Goal: Task Accomplishment & Management: Manage account settings

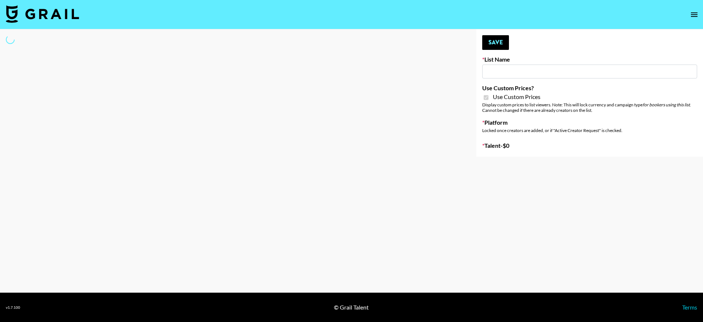
type input "House of Fab ([DATE])"
checkbox input "true"
select select "Brand"
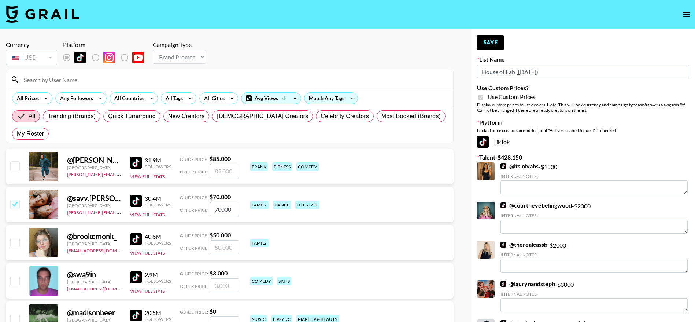
click at [54, 82] on input at bounding box center [233, 80] width 429 height 12
type input "kayang"
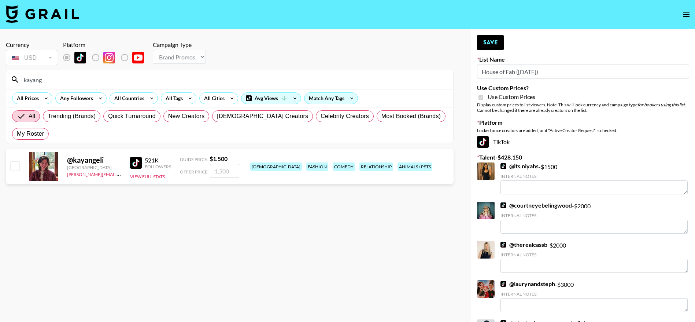
click at [11, 162] on input "checkbox" at bounding box center [14, 165] width 9 height 9
checkbox input "true"
type input "1500"
click at [488, 41] on button "Save" at bounding box center [490, 42] width 27 height 15
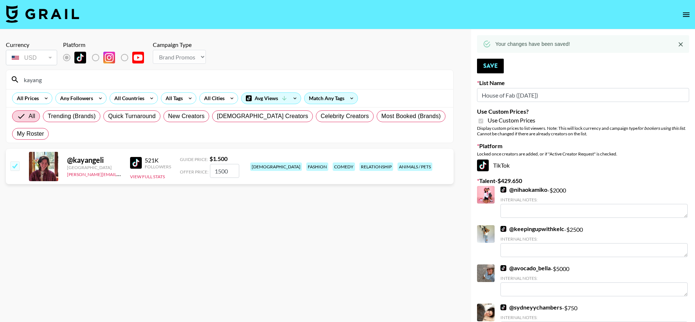
drag, startPoint x: 46, startPoint y: 82, endPoint x: 3, endPoint y: 76, distance: 43.6
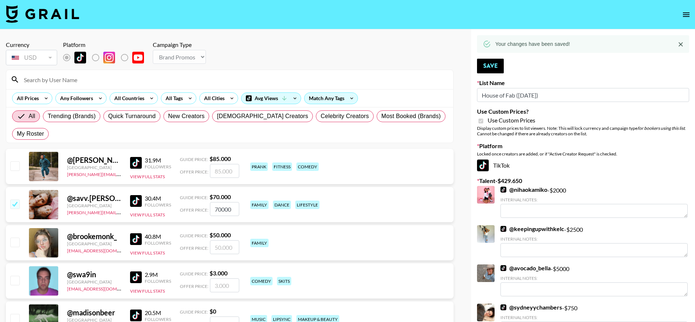
click at [52, 76] on input at bounding box center [233, 80] width 429 height 12
type input "fiachra"
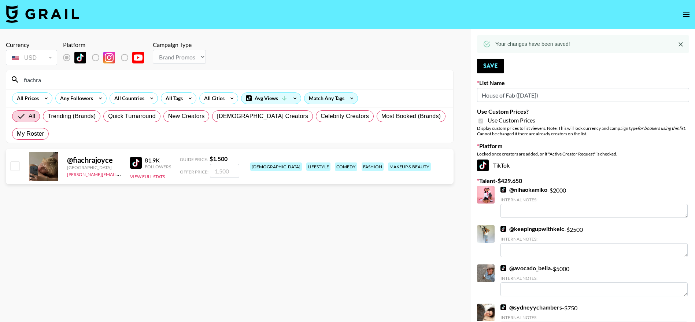
click at [15, 163] on input "checkbox" at bounding box center [14, 165] width 9 height 9
checkbox input "true"
type input "1500"
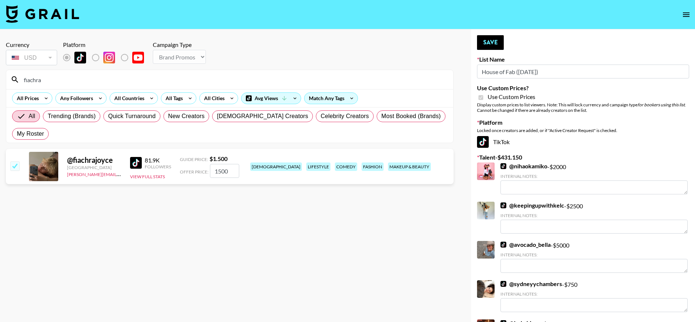
drag, startPoint x: 40, startPoint y: 80, endPoint x: 12, endPoint y: 83, distance: 27.7
click at [12, 83] on div "fiachra" at bounding box center [229, 79] width 447 height 19
drag, startPoint x: 53, startPoint y: 83, endPoint x: 0, endPoint y: 86, distance: 52.8
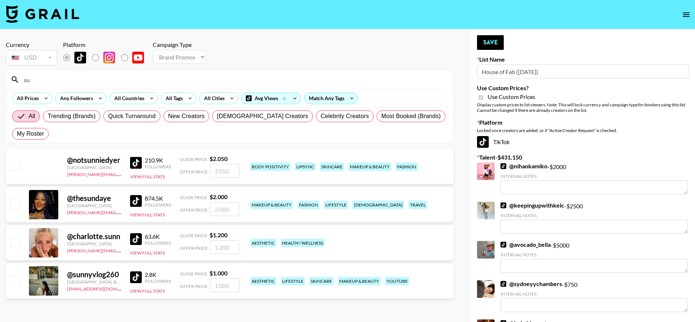
type input "s"
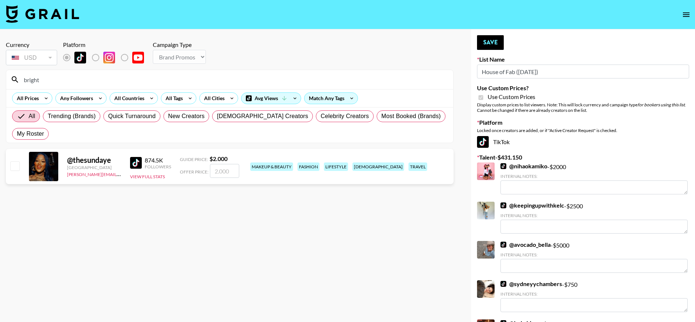
type input "bright"
click at [15, 168] on input "checkbox" at bounding box center [14, 165] width 9 height 9
checkbox input "true"
type input "2000"
click at [491, 41] on button "Save" at bounding box center [490, 42] width 27 height 15
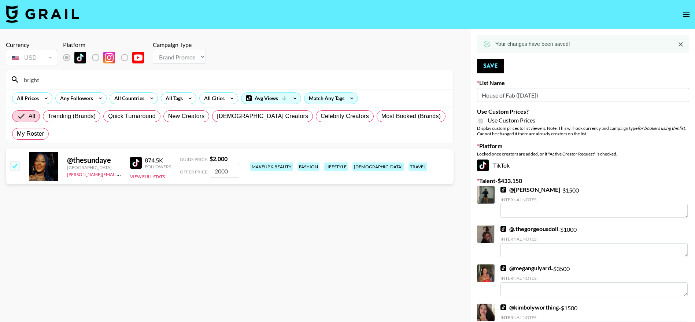
drag, startPoint x: 53, startPoint y: 83, endPoint x: 0, endPoint y: 82, distance: 53.1
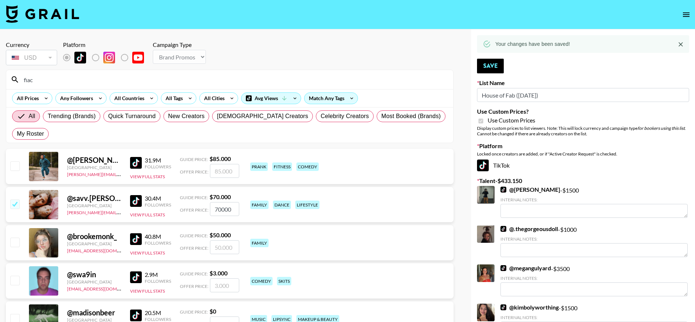
type input "fiach"
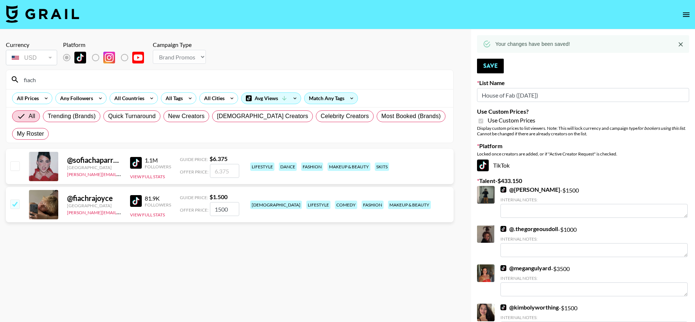
drag, startPoint x: 38, startPoint y: 80, endPoint x: 0, endPoint y: 77, distance: 37.8
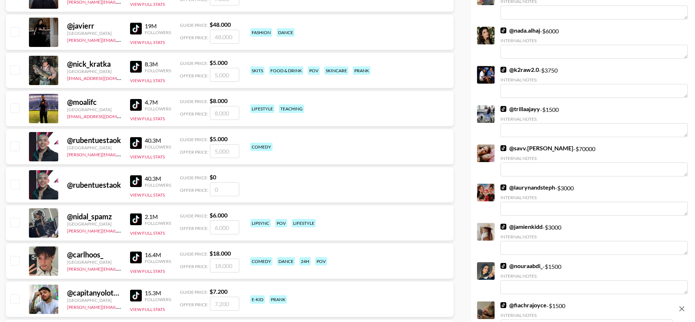
scroll to position [629, 0]
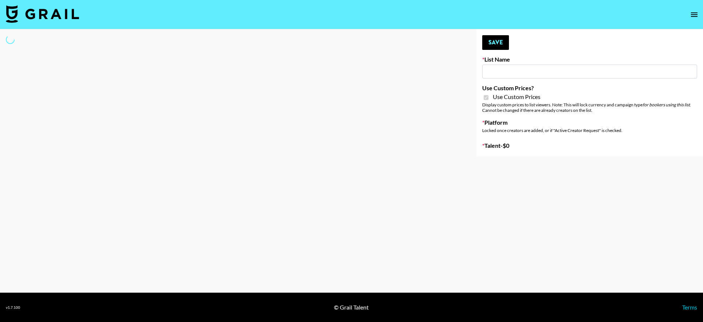
type input "ByHeart ([DATE])"
checkbox input "true"
select select "Brand"
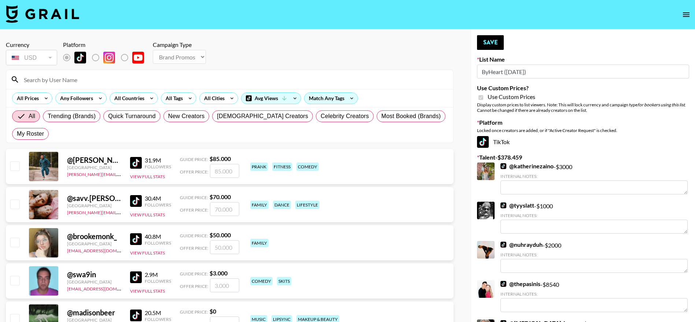
click at [56, 75] on input at bounding box center [233, 80] width 429 height 12
type input "kayang"
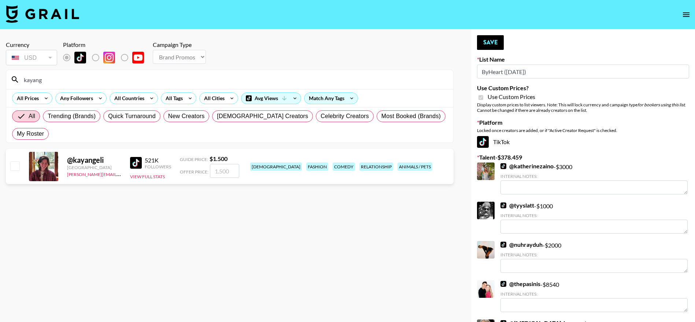
click at [14, 168] on input "checkbox" at bounding box center [14, 165] width 9 height 9
checkbox input "true"
type input "1500"
drag, startPoint x: 45, startPoint y: 79, endPoint x: 0, endPoint y: 85, distance: 45.8
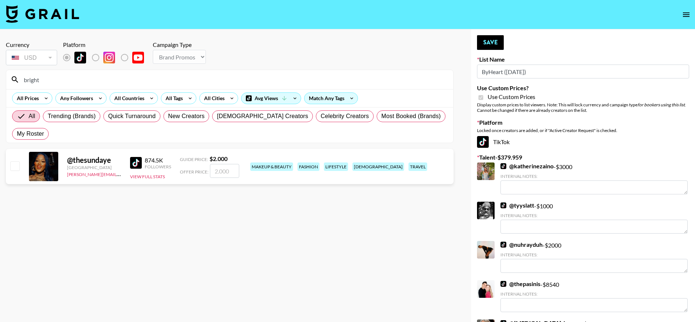
type input "bright"
click at [14, 167] on input "checkbox" at bounding box center [14, 165] width 9 height 9
checkbox input "true"
type input "2000"
drag, startPoint x: 47, startPoint y: 74, endPoint x: 4, endPoint y: 83, distance: 43.5
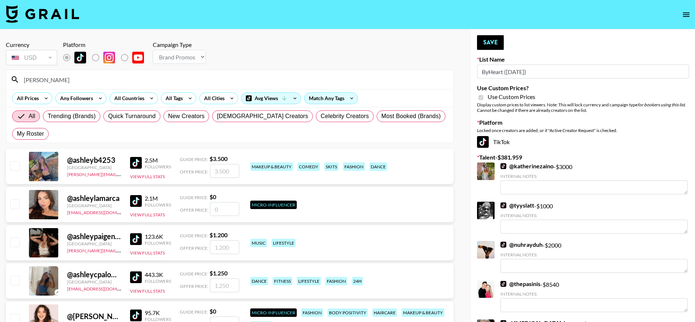
click at [44, 85] on input "[PERSON_NAME]" at bounding box center [233, 80] width 429 height 12
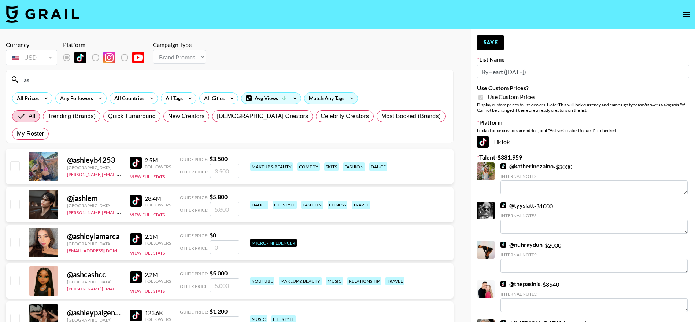
type input "a"
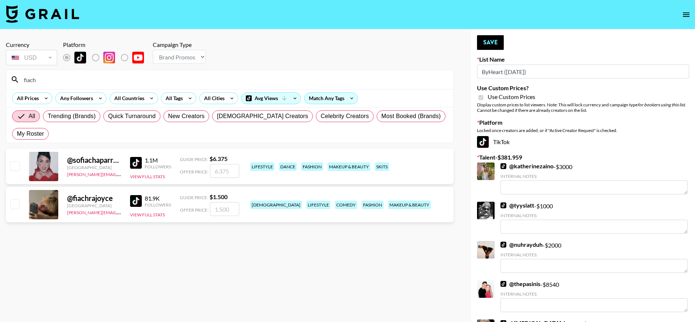
type input "fiach"
click at [14, 207] on input "checkbox" at bounding box center [14, 203] width 9 height 9
checkbox input "true"
type input "1500"
drag, startPoint x: 45, startPoint y: 79, endPoint x: 13, endPoint y: 82, distance: 32.3
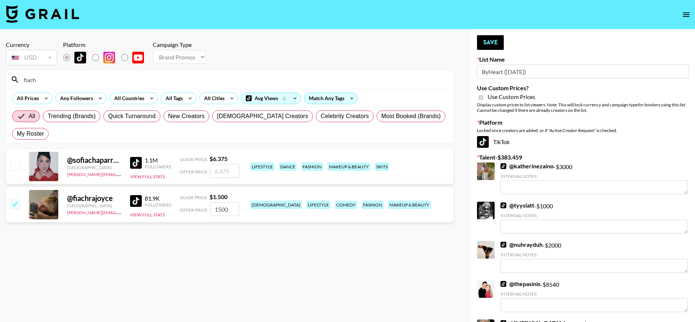
click at [13, 82] on div "fiach" at bounding box center [229, 79] width 447 height 19
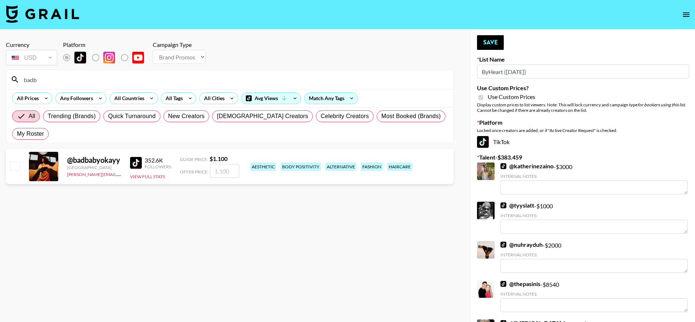
type input "badb"
click at [14, 166] on input "checkbox" at bounding box center [14, 165] width 9 height 9
checkbox input "true"
type input "1100"
click at [501, 45] on button "Save" at bounding box center [490, 42] width 27 height 15
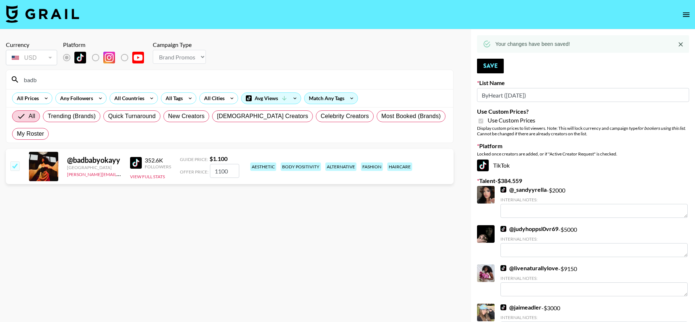
click at [52, 12] on img at bounding box center [42, 14] width 73 height 18
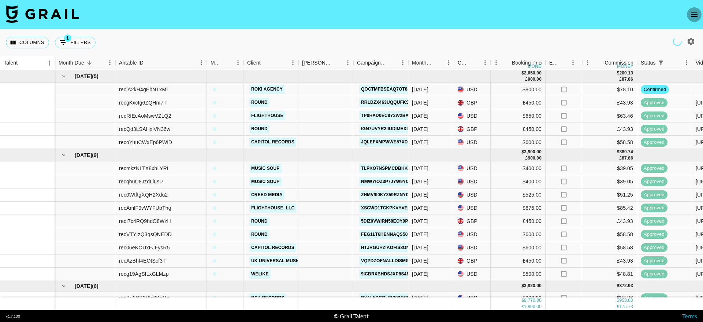
click at [694, 11] on icon "open drawer" at bounding box center [694, 14] width 9 height 9
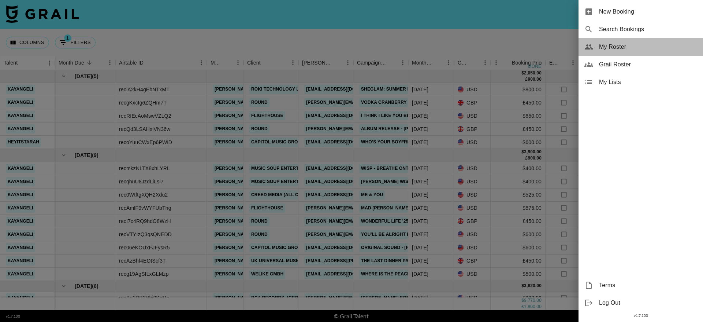
click at [620, 41] on div "My Roster" at bounding box center [641, 47] width 125 height 18
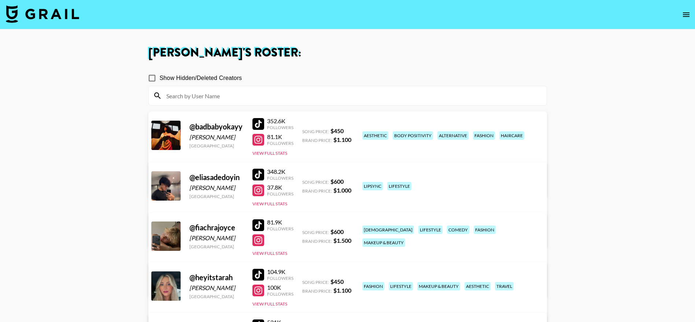
drag, startPoint x: 236, startPoint y: 137, endPoint x: 186, endPoint y: 138, distance: 49.8
click at [186, 138] on div "@ badbabyokayy [PERSON_NAME] [GEOGRAPHIC_DATA] 352.6K Followers 81.1K Followers…" at bounding box center [347, 153] width 398 height 85
copy div "[PERSON_NAME]"
click at [255, 124] on div at bounding box center [258, 124] width 12 height 12
click at [255, 138] on div at bounding box center [258, 140] width 12 height 12
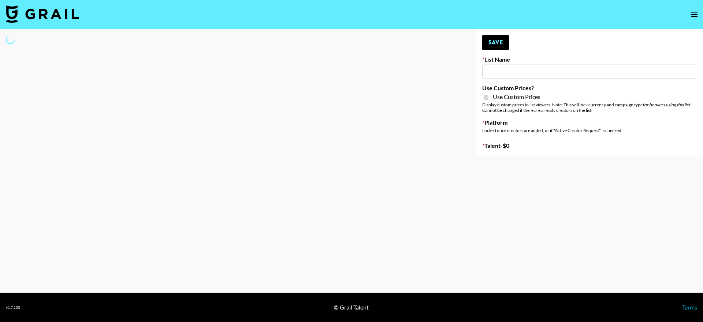
type input "Super Power (9th Sept)"
checkbox input "true"
select select "Brand"
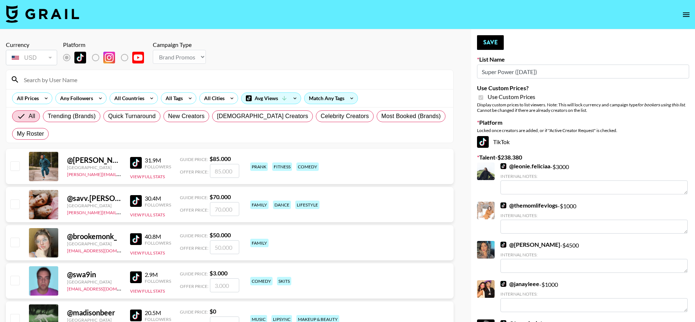
click at [66, 78] on input at bounding box center [233, 80] width 429 height 12
type input "ashleyn"
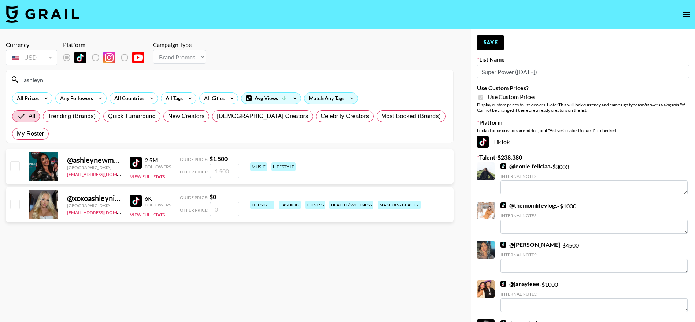
drag, startPoint x: 53, startPoint y: 80, endPoint x: 11, endPoint y: 78, distance: 42.6
click at [11, 78] on div "ashleyn" at bounding box center [229, 79] width 447 height 19
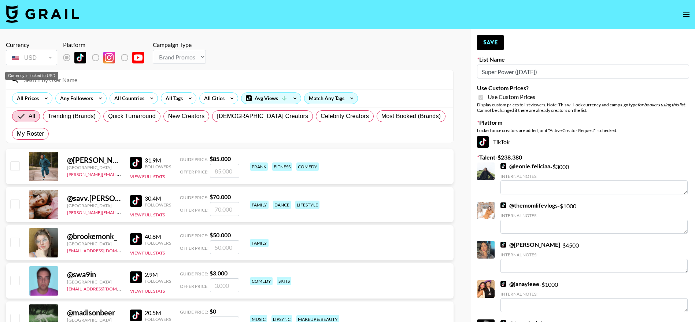
click at [39, 76] on div "Currency is locked to USD" at bounding box center [31, 76] width 53 height 8
click at [94, 79] on input at bounding box center [233, 80] width 429 height 12
type input "kayang"
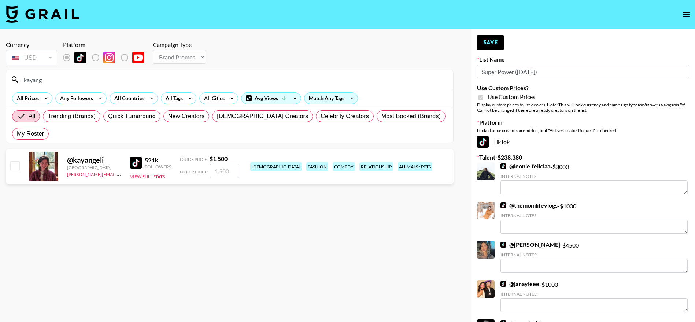
drag, startPoint x: 10, startPoint y: 161, endPoint x: 242, endPoint y: 198, distance: 235.0
click at [242, 198] on section "Currency USD USD ​ Platform Campaign Type Choose Type... Song Promos Brand Prom…" at bounding box center [229, 166] width 447 height 263
click at [16, 167] on input "checkbox" at bounding box center [14, 165] width 9 height 9
checkbox input "true"
type input "1500"
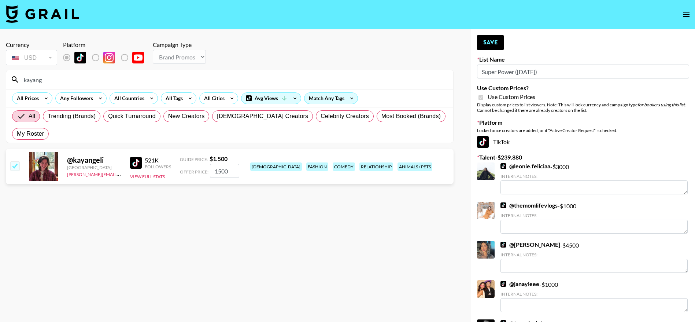
drag, startPoint x: 50, startPoint y: 80, endPoint x: 0, endPoint y: 78, distance: 49.8
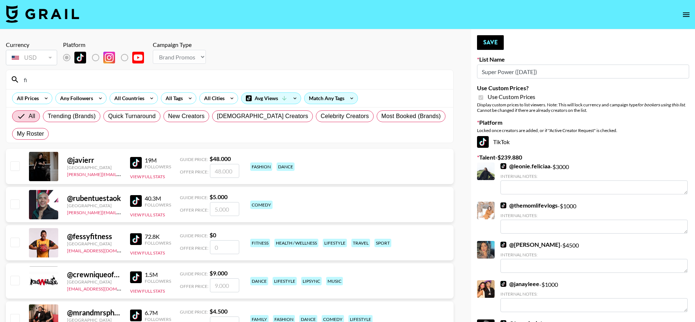
type input "f"
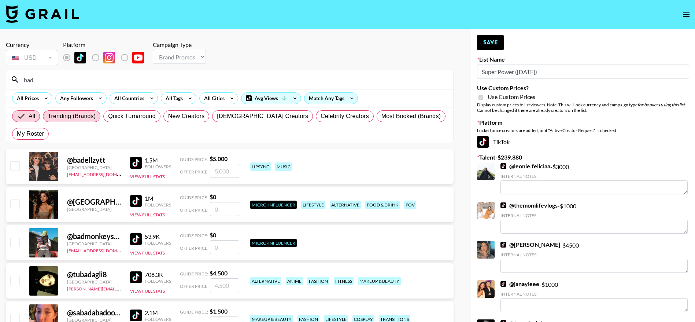
type input "badbaby"
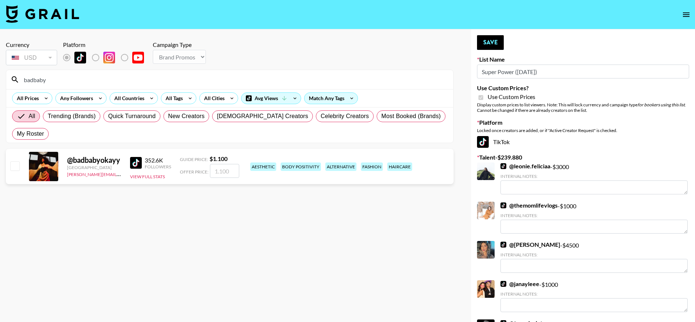
click at [12, 168] on input "checkbox" at bounding box center [14, 165] width 9 height 9
checkbox input "true"
type input "1100"
drag, startPoint x: 53, startPoint y: 79, endPoint x: 3, endPoint y: 87, distance: 50.8
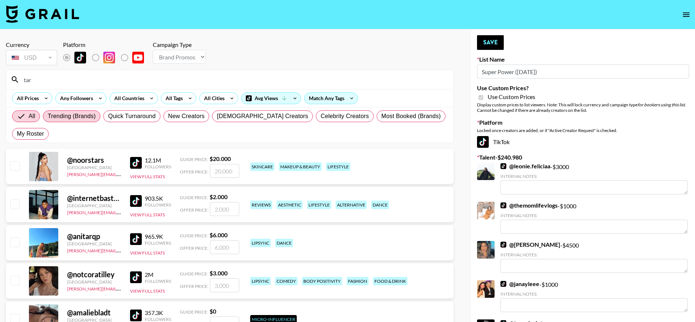
type input "tarahroyba"
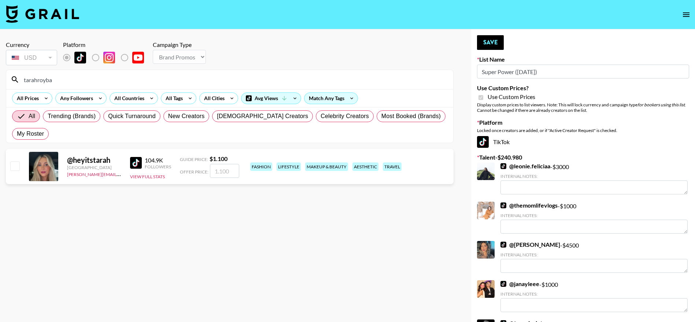
click at [11, 167] on input "checkbox" at bounding box center [14, 165] width 9 height 9
checkbox input "true"
type input "1100"
drag, startPoint x: 59, startPoint y: 79, endPoint x: 0, endPoint y: 82, distance: 59.4
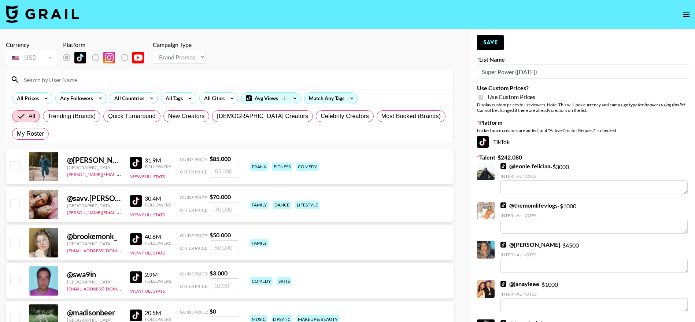
click at [56, 83] on input at bounding box center [233, 80] width 429 height 12
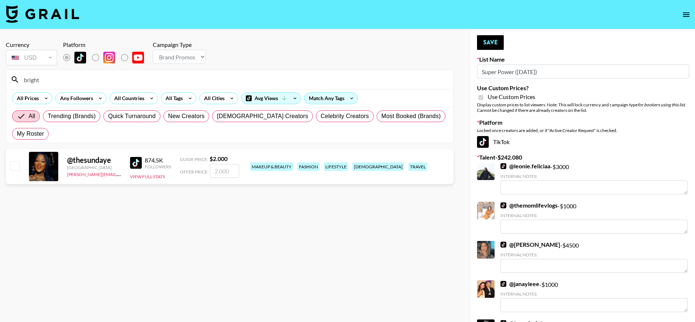
type input "bright"
click at [14, 168] on input "checkbox" at bounding box center [14, 165] width 9 height 9
checkbox input "true"
type input "2000"
click at [487, 38] on button "Save" at bounding box center [490, 42] width 27 height 15
